Goal: Information Seeking & Learning: Learn about a topic

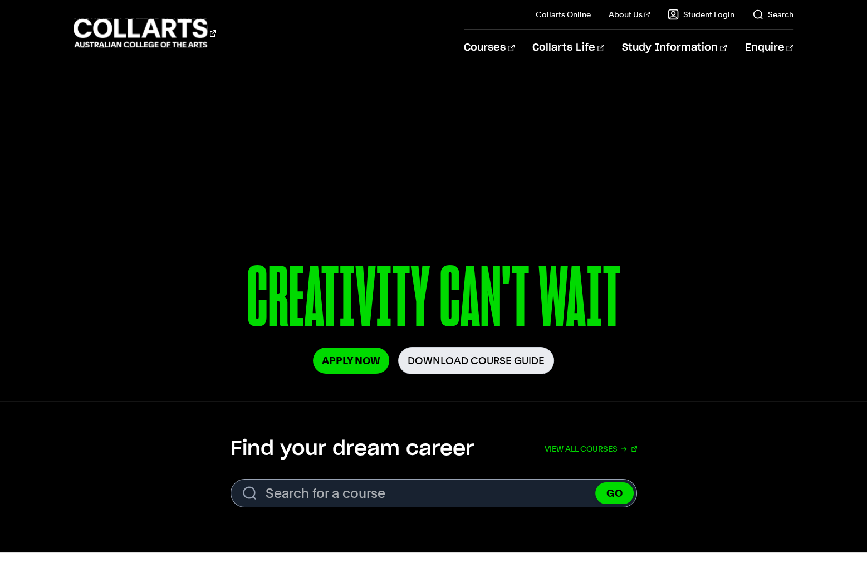
click at [758, 487] on div "Find your dream career View all courses Search. Search for a course GO View all…" at bounding box center [433, 472] width 867 height 71
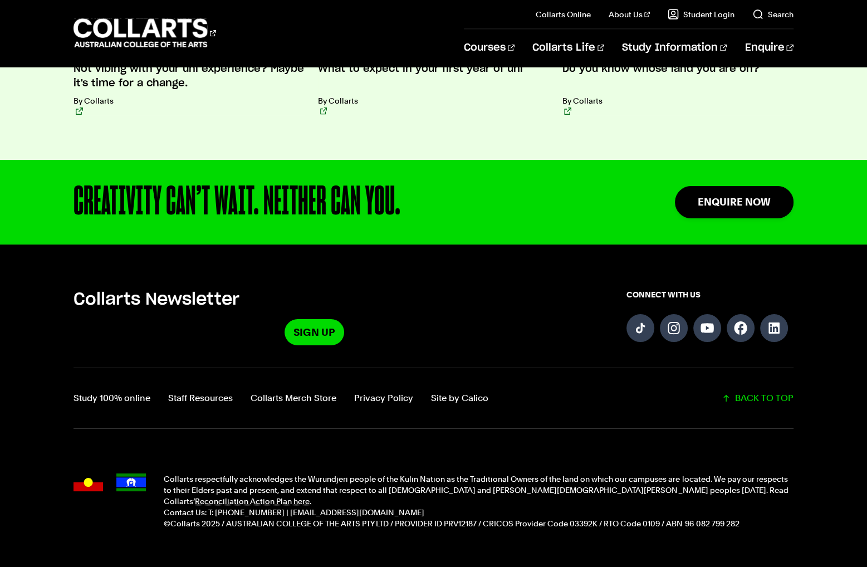
scroll to position [196, 0]
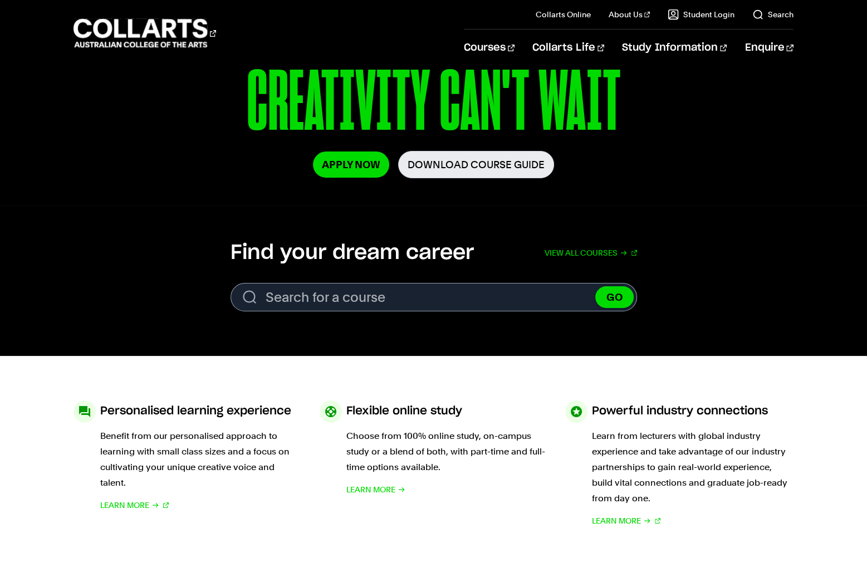
click at [787, 393] on section "Personalised learning experience Benefit from our personalised approach to lear…" at bounding box center [434, 464] width 720 height 217
